Goal: Complete application form

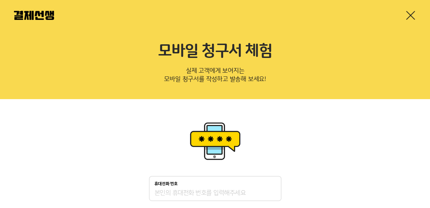
click at [209, 185] on div "휴대전화 번호" at bounding box center [215, 183] width 121 height 5
click at [209, 189] on input "휴대전화 번호" at bounding box center [215, 193] width 121 height 8
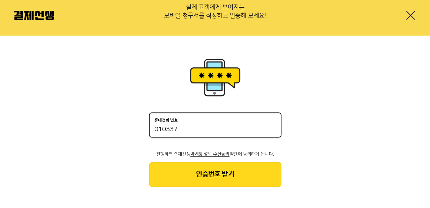
scroll to position [63, 0]
type input "01033750628"
click at [216, 180] on button "인증번호 받기" at bounding box center [215, 174] width 133 height 25
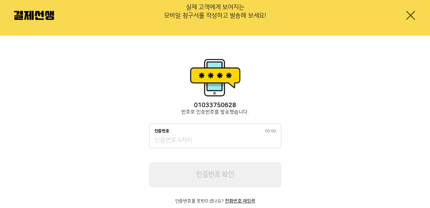
click at [205, 139] on input "인증번호 03:00" at bounding box center [215, 140] width 121 height 8
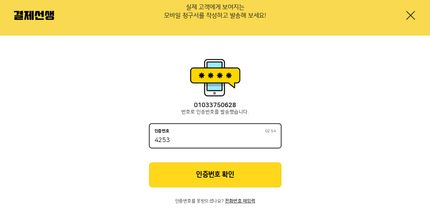
type input "4253"
click at [224, 174] on button "인증번호 확인" at bounding box center [215, 174] width 133 height 25
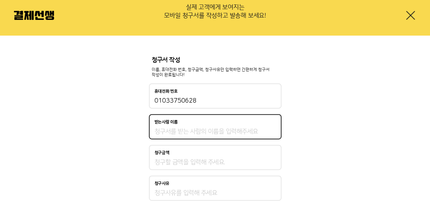
click at [207, 132] on input "받는사람 이름" at bounding box center [215, 131] width 121 height 8
type input "[PERSON_NAME]"
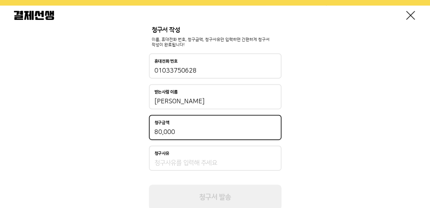
scroll to position [116, 0]
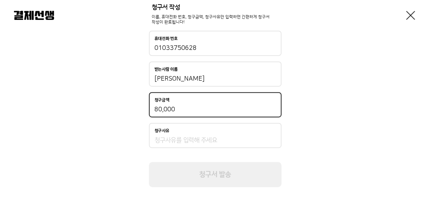
type input "80,000"
click at [196, 134] on div "청구사유" at bounding box center [215, 135] width 133 height 25
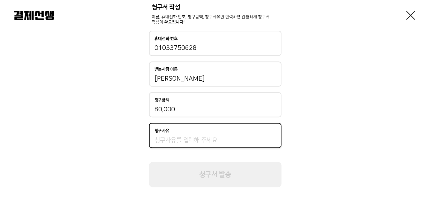
click at [200, 140] on input "청구사유" at bounding box center [215, 140] width 121 height 8
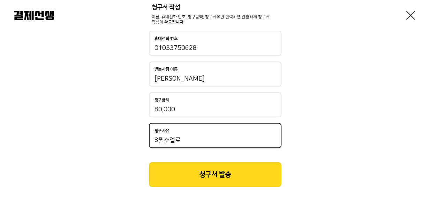
type input "8월수업료"
click at [206, 173] on button "청구서 발송" at bounding box center [215, 174] width 133 height 25
